Goal: Transaction & Acquisition: Purchase product/service

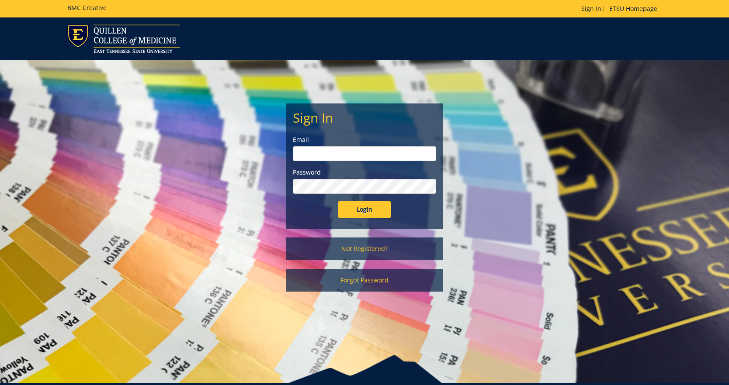
click at [345, 155] on input "email" at bounding box center [364, 153] width 143 height 15
type input "daught@etsu.edu"
click at [338, 201] on input "Login" at bounding box center [364, 209] width 52 height 17
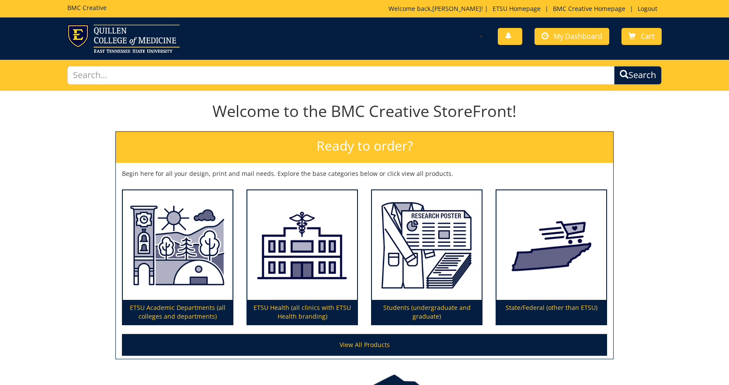
click at [571, 45] on div "You have no new notifications My Dashboard Cart" at bounding box center [516, 36] width 304 height 25
click at [571, 37] on span "My Dashboard" at bounding box center [578, 36] width 48 height 10
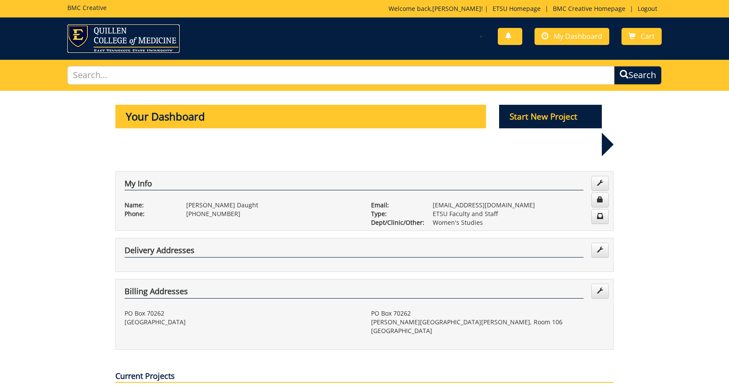
click at [101, 30] on img at bounding box center [123, 38] width 112 height 28
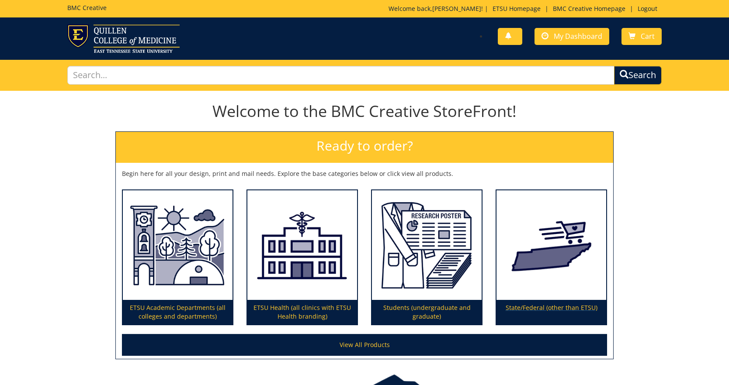
scroll to position [59, 0]
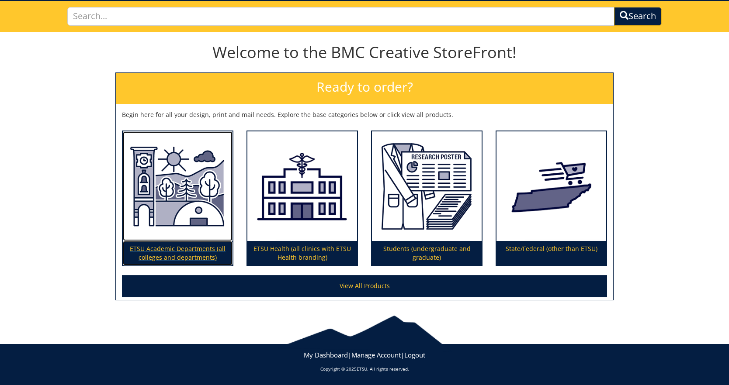
click at [181, 196] on img at bounding box center [178, 187] width 110 height 110
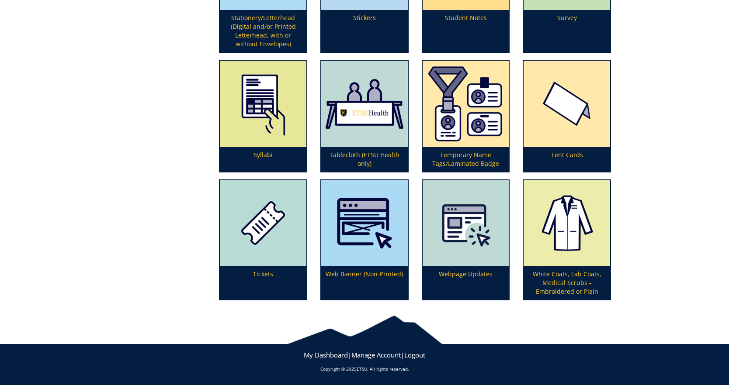
scroll to position [2528, 0]
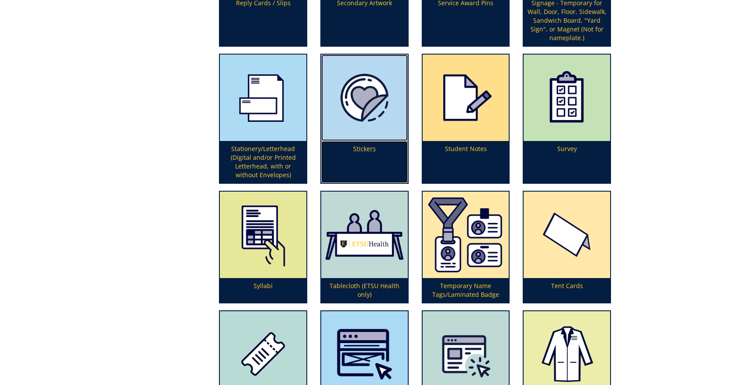
drag, startPoint x: 377, startPoint y: 117, endPoint x: 386, endPoint y: 131, distance: 17.1
click at [377, 117] on img at bounding box center [364, 98] width 87 height 87
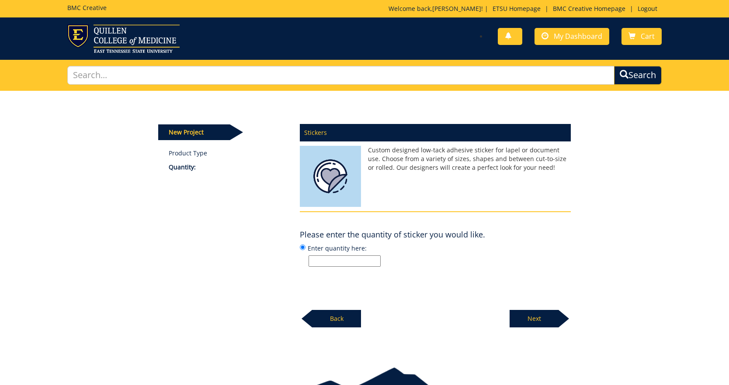
click at [346, 262] on input "Enter quantity here:" at bounding box center [344, 261] width 72 height 11
click at [490, 243] on label "Enter quantity here: 100" at bounding box center [435, 255] width 271 height 24
click at [305, 245] on input "Enter quantity here: 100" at bounding box center [303, 248] width 6 height 6
click at [336, 262] on input "100" at bounding box center [344, 261] width 72 height 11
drag, startPoint x: 359, startPoint y: 262, endPoint x: 232, endPoint y: 253, distance: 127.4
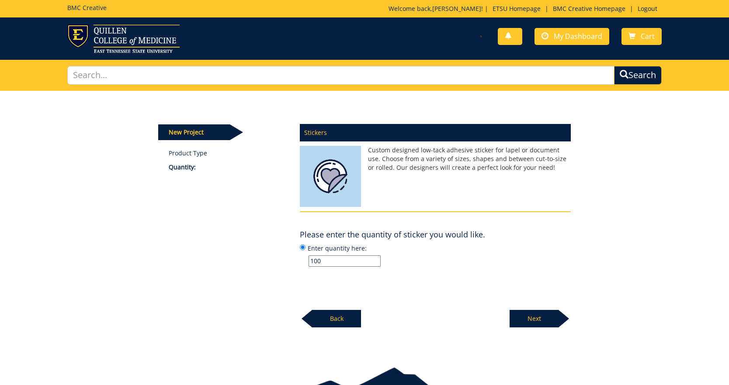
click at [232, 253] on div "New Project Product Type Quantity: Stickers Custom designed low-tack adhesive s…" at bounding box center [365, 209] width 426 height 237
type input "200"
click at [553, 322] on p "Next" at bounding box center [533, 318] width 49 height 17
click at [442, 317] on div "Stickers Custom designed low-tack adhesive sticker for lapel or document use. C…" at bounding box center [435, 223] width 284 height 209
click at [334, 262] on input "Enter size here or "I need help":" at bounding box center [344, 261] width 72 height 11
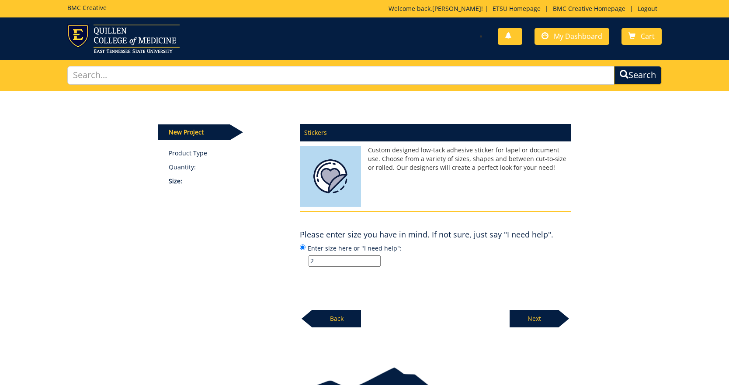
click at [165, 243] on div "New Project Product Type Quantity: Size: Stickers Custom designed low-tack adhe…" at bounding box center [365, 209] width 426 height 237
click at [348, 258] on input "2" at bounding box center [344, 261] width 72 height 11
type input "2" x 1.8""
drag, startPoint x: 416, startPoint y: 269, endPoint x: 412, endPoint y: 254, distance: 14.9
click at [416, 267] on div "Stickers Custom designed low-tack adhesive sticker for lapel or document use. C…" at bounding box center [435, 223] width 284 height 209
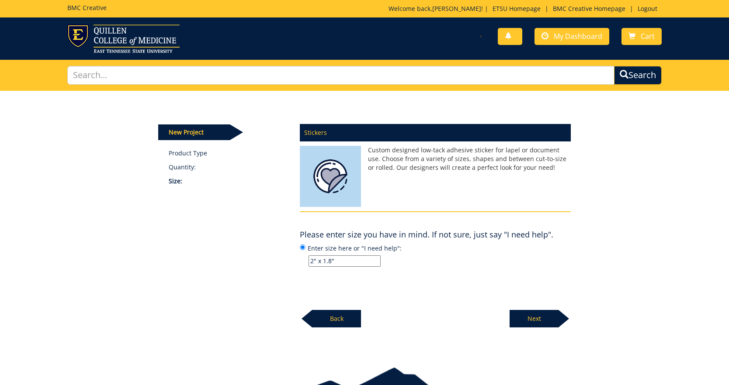
click at [529, 319] on p "Next" at bounding box center [533, 318] width 49 height 17
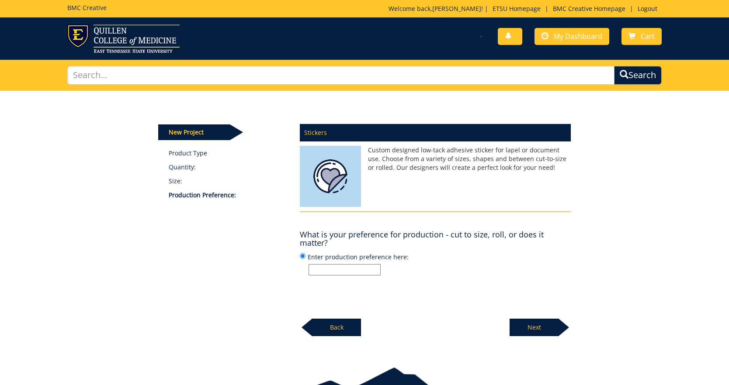
click at [323, 269] on input "Enter production preference here:" at bounding box center [344, 269] width 72 height 11
type input "Cut to size"
click at [456, 285] on div "Stickers Custom designed low-tack adhesive sticker for lapel or document use. C…" at bounding box center [435, 228] width 284 height 218
click at [536, 324] on p "Next" at bounding box center [533, 327] width 49 height 17
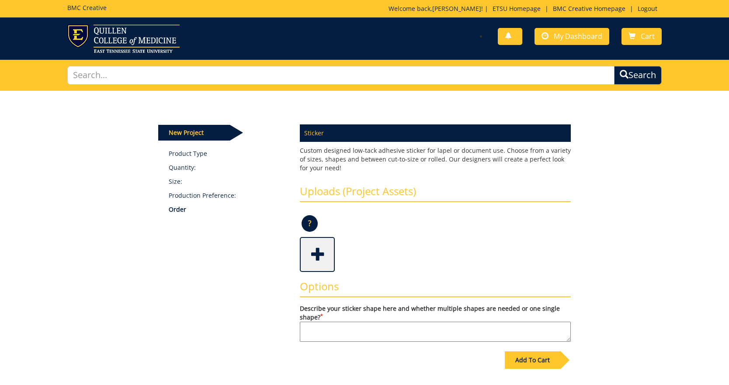
click at [308, 253] on span at bounding box center [318, 254] width 35 height 31
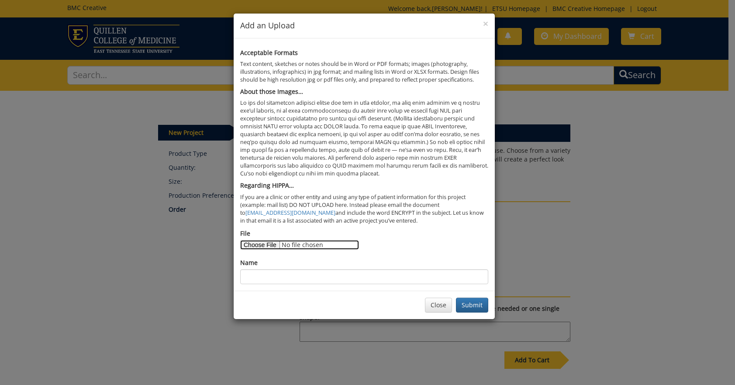
click at [260, 248] on input "File" at bounding box center [299, 245] width 119 height 10
type input "C:\fakepath\[PERSON_NAME] blue_28x32.png"
drag, startPoint x: 335, startPoint y: 279, endPoint x: 355, endPoint y: 269, distance: 22.9
click at [334, 279] on input "Name" at bounding box center [364, 277] width 248 height 15
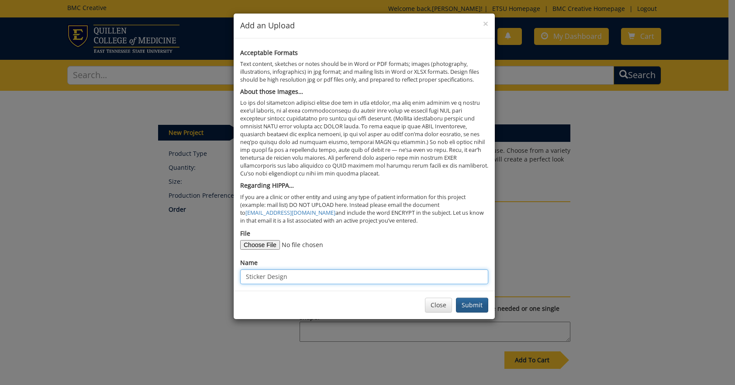
type input "Sticker Design"
click at [475, 304] on button "Submit" at bounding box center [472, 305] width 32 height 15
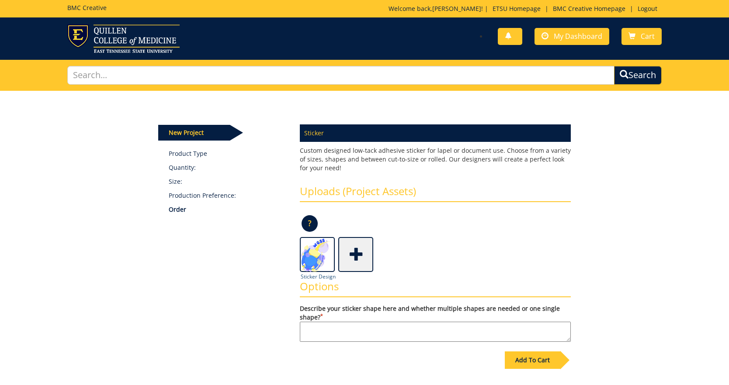
click at [316, 259] on img at bounding box center [316, 255] width 31 height 35
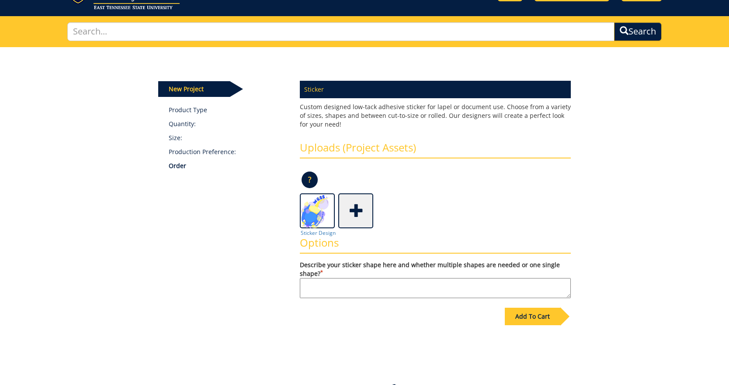
click at [374, 283] on textarea "Describe your sticker shape here and whether multiple shapes are needed or one …" at bounding box center [435, 288] width 271 height 20
click at [358, 290] on textarea "Die cut" at bounding box center [435, 288] width 271 height 20
type textarea "Die cut."
drag, startPoint x: 534, startPoint y: 315, endPoint x: 523, endPoint y: 316, distance: 11.4
click at [534, 315] on div "Add To Cart" at bounding box center [532, 316] width 55 height 17
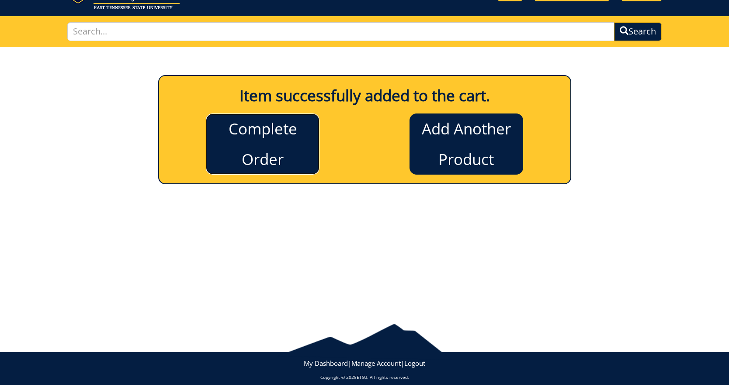
click at [268, 156] on link "Complete Order" at bounding box center [263, 144] width 114 height 61
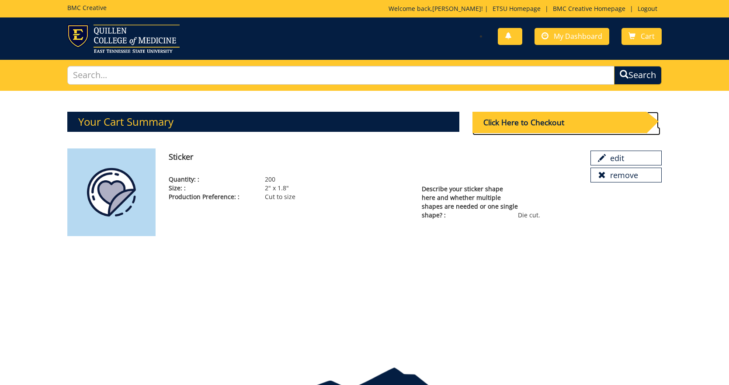
click at [564, 125] on div "Click Here to Checkout" at bounding box center [559, 122] width 174 height 21
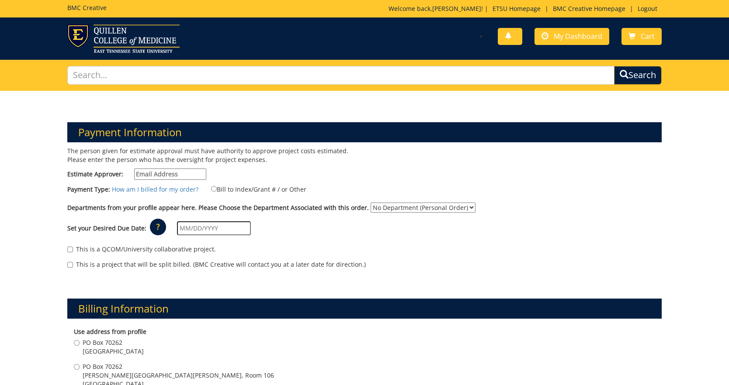
click at [156, 171] on input "Estimate Approver:" at bounding box center [170, 174] width 72 height 11
type input "[EMAIL_ADDRESS][DOMAIN_NAME]"
click at [388, 209] on select "No Department (Personal Order) Women's Studies" at bounding box center [423, 208] width 105 height 10
select select "205"
click at [371, 203] on select "No Department (Personal Order) Women's Studies" at bounding box center [423, 208] width 105 height 10
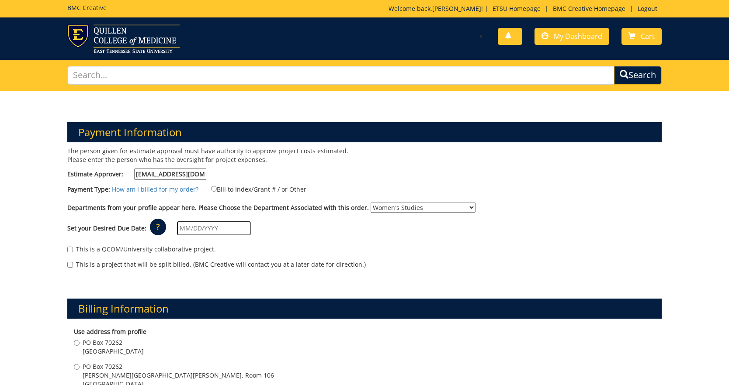
click at [227, 229] on input "text" at bounding box center [214, 229] width 74 height 14
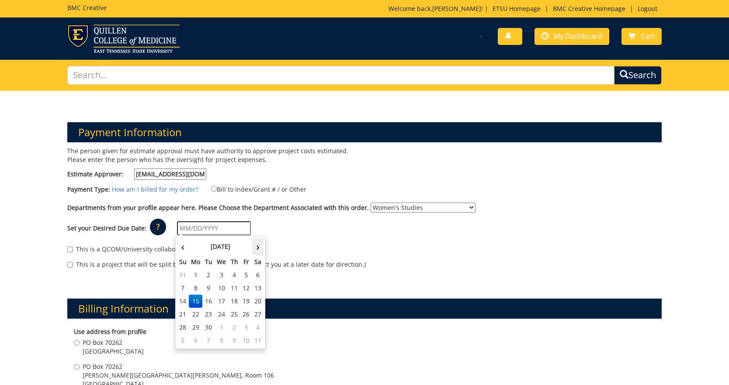
click at [258, 249] on th "›" at bounding box center [257, 246] width 11 height 17
click at [182, 249] on th "‹" at bounding box center [183, 246] width 12 height 17
click at [261, 251] on th "›" at bounding box center [257, 246] width 11 height 17
click at [178, 250] on th "‹" at bounding box center [183, 246] width 12 height 17
click at [256, 253] on th "›" at bounding box center [257, 246] width 11 height 17
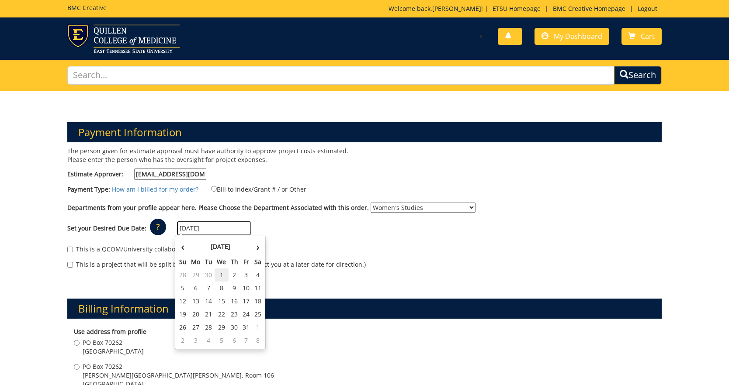
click at [224, 277] on td "1" at bounding box center [222, 275] width 14 height 13
type input "[DATE]"
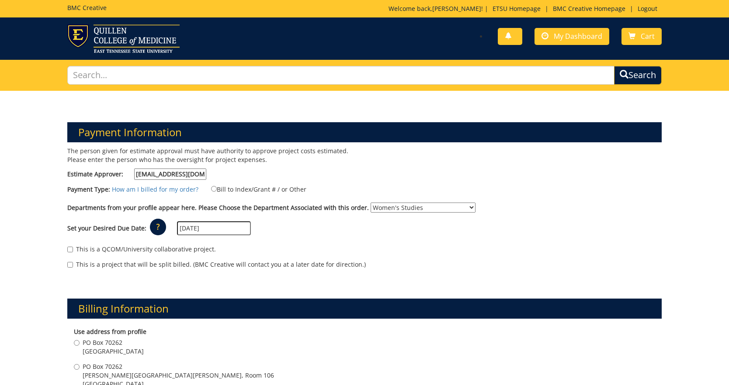
click at [320, 242] on div "This is a QCOM/University collaborative project. This is a project that will be…" at bounding box center [364, 259] width 607 height 37
click at [211, 188] on input "Bill to Index/Grant # / or Other" at bounding box center [214, 189] width 6 height 6
radio input "true"
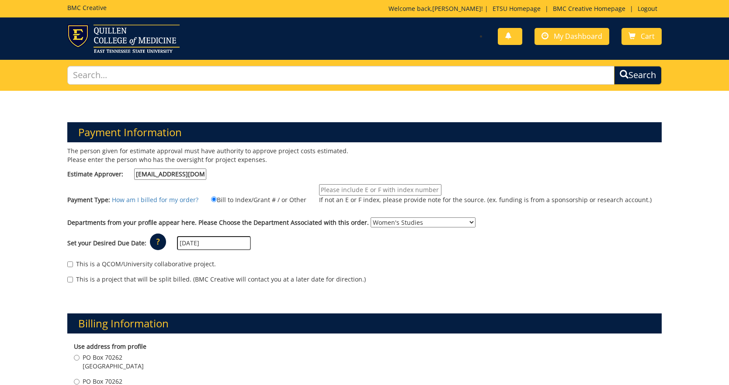
click at [384, 190] on input "If not an E or F index, please provide note for the source. (ex. funding is fro…" at bounding box center [380, 189] width 122 height 11
type input "E21206"
click at [439, 272] on div "This is a QCOM/University collaborative project." at bounding box center [364, 266] width 594 height 13
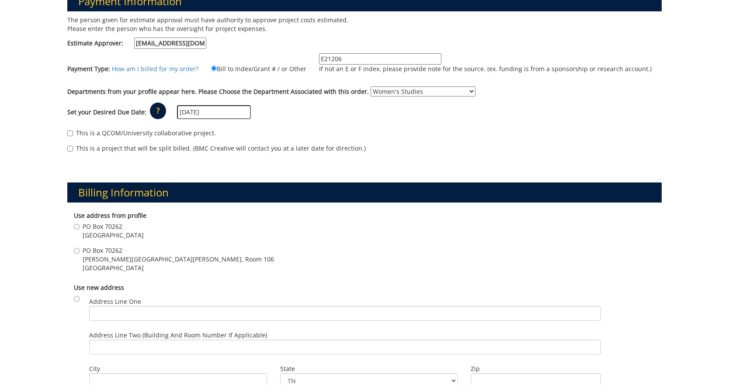
scroll to position [175, 0]
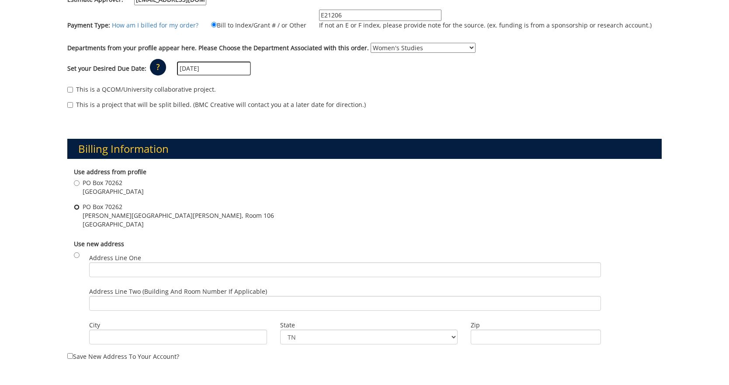
click at [76, 206] on input "PO Box 70262 Gilbreath Hall, Room 106 Johnson City , TN 37614" at bounding box center [77, 207] width 6 height 6
radio input "true"
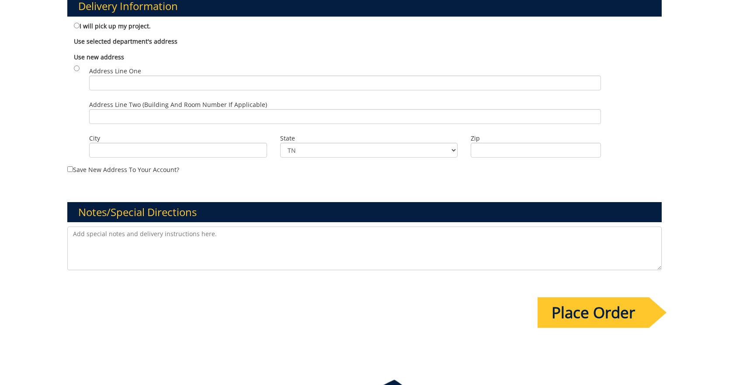
scroll to position [481, 0]
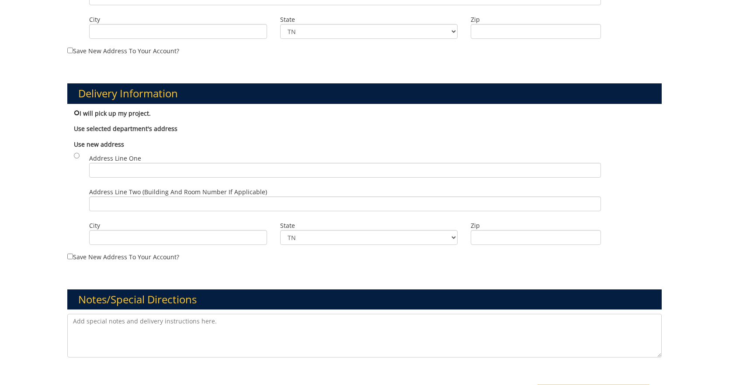
click at [77, 113] on input "I will pick up my project." at bounding box center [77, 113] width 6 height 6
radio input "true"
click at [47, 212] on div "Payment Information The person given for estimate approval must have authority …" at bounding box center [364, 31] width 729 height 842
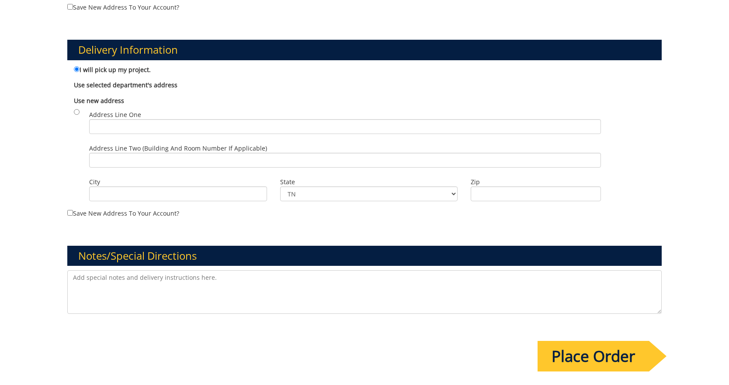
scroll to position [632, 0]
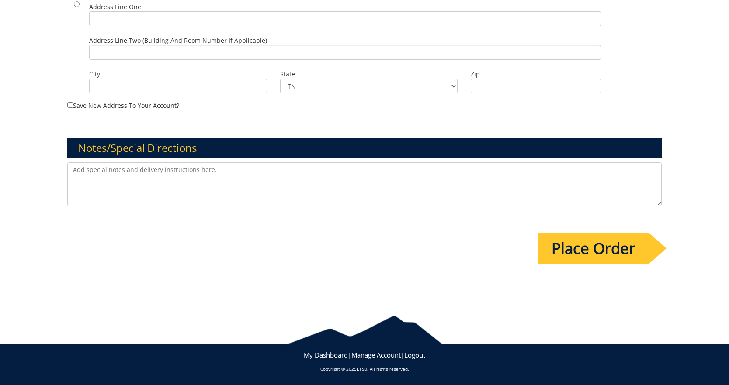
click at [570, 248] on input "Place Order" at bounding box center [592, 248] width 111 height 31
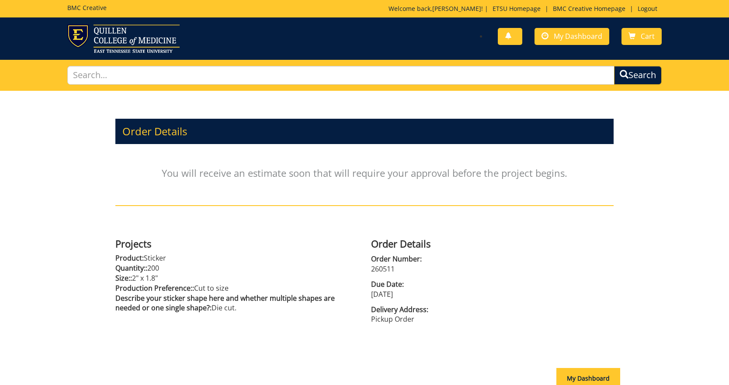
scroll to position [89, 0]
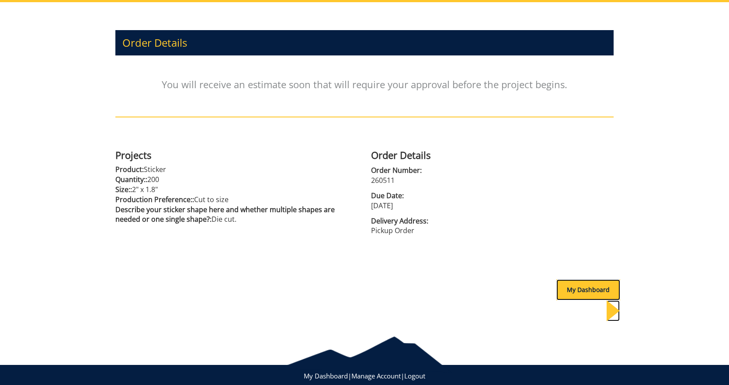
click at [582, 287] on div "My Dashboard" at bounding box center [588, 290] width 64 height 21
